Goal: Find specific page/section: Find specific page/section

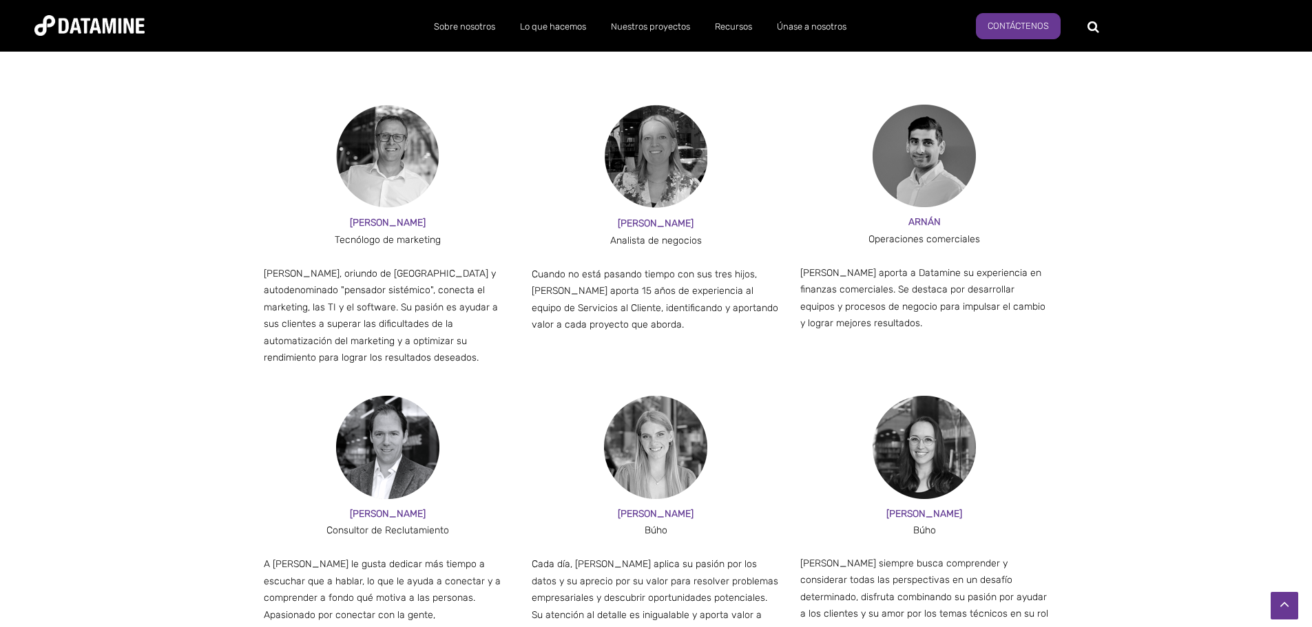
scroll to position [1261, 0]
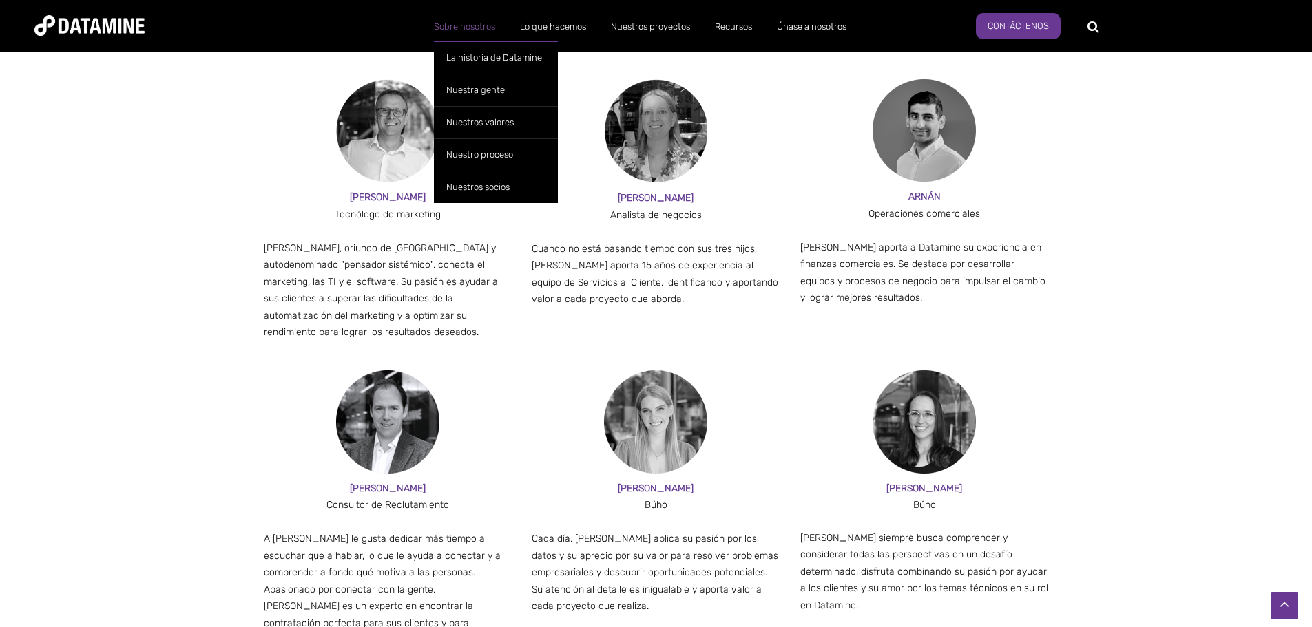
click at [460, 31] on font "Sobre nosotros" at bounding box center [464, 26] width 61 height 10
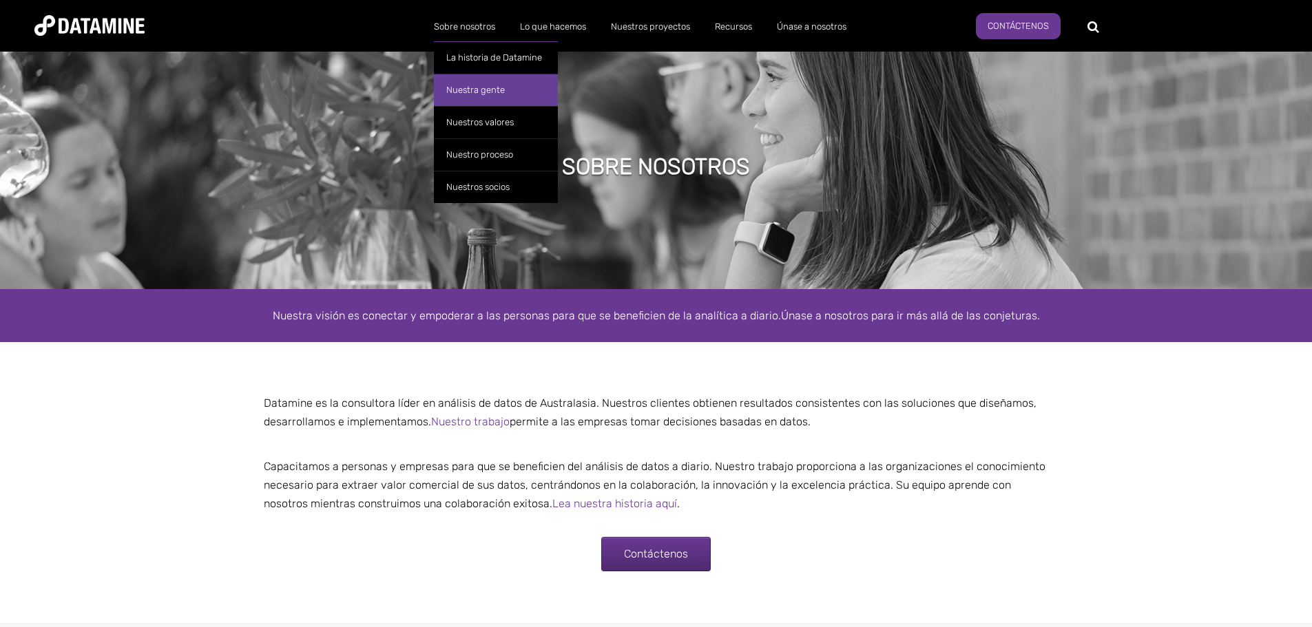
click at [487, 95] on link "Nuestra gente" at bounding box center [496, 90] width 124 height 32
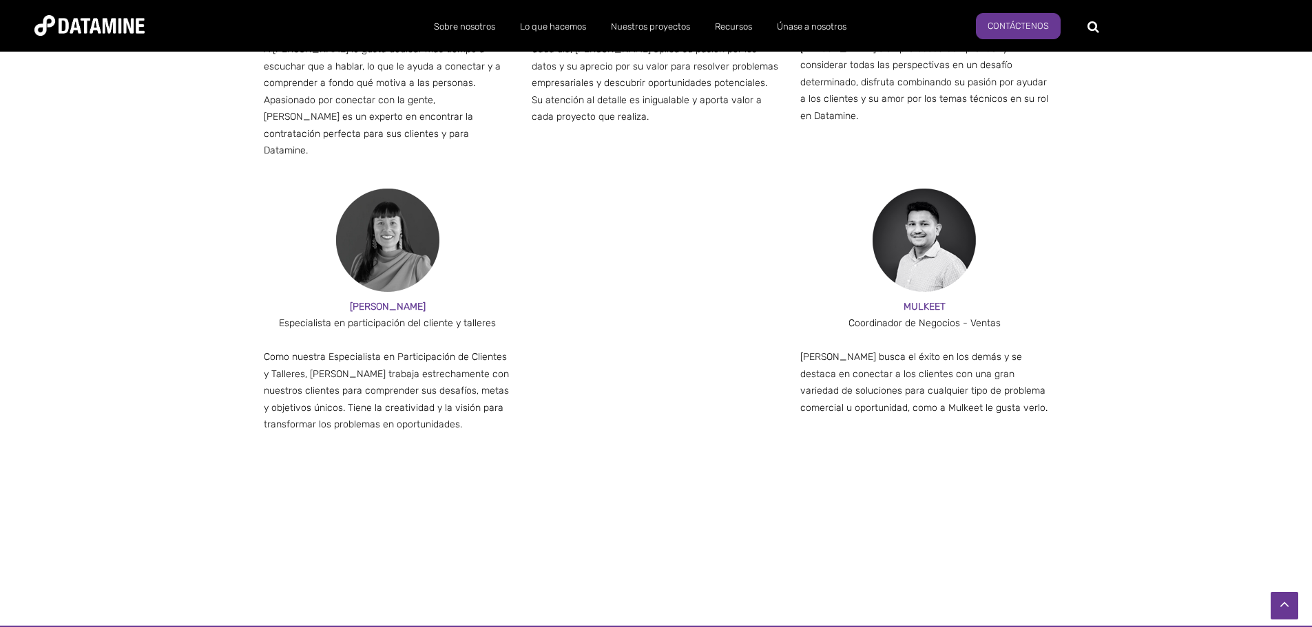
scroll to position [1860, 0]
